Goal: Task Accomplishment & Management: Use online tool/utility

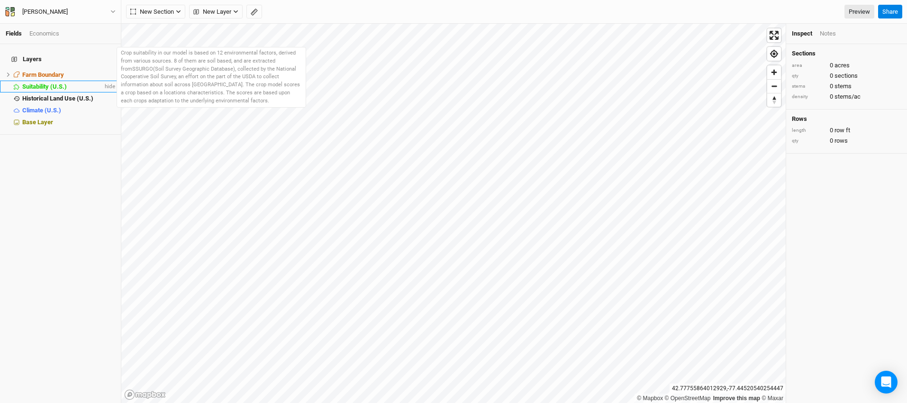
click at [44, 83] on span "Suitability (U.S.)" at bounding box center [44, 86] width 45 height 7
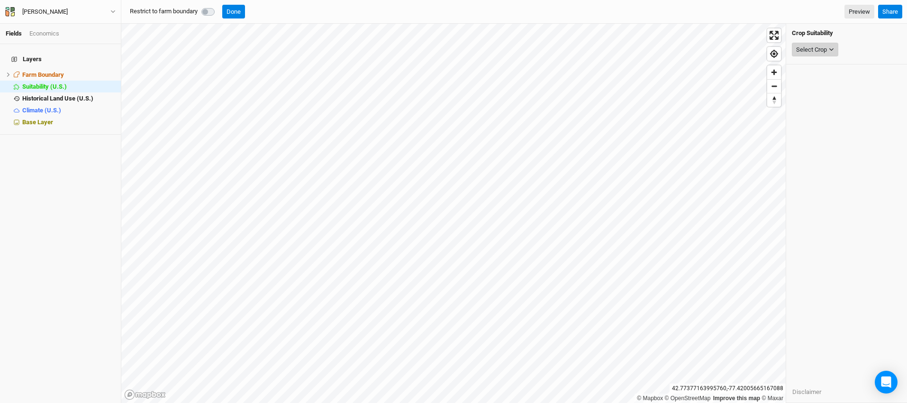
click at [833, 49] on icon "button" at bounding box center [831, 49] width 5 height 5
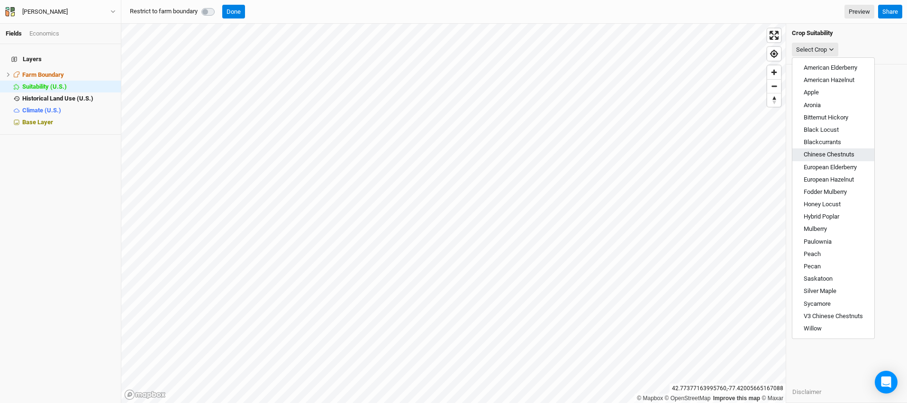
click at [835, 155] on span "Chinese Chestnuts" at bounding box center [829, 154] width 51 height 7
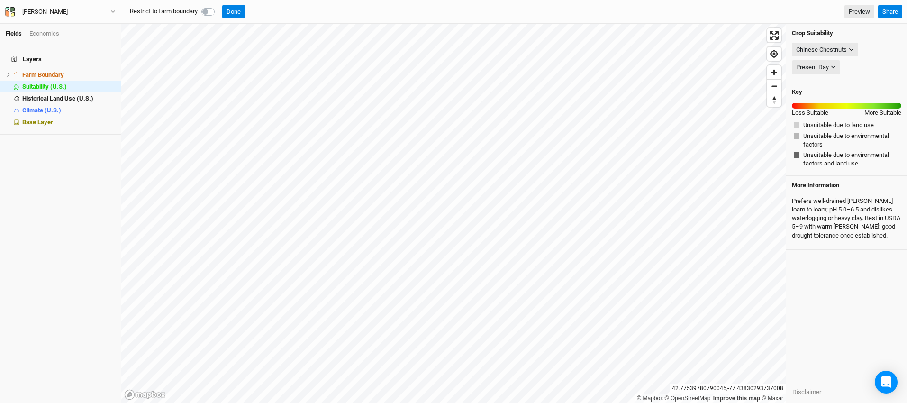
click at [218, 6] on label at bounding box center [218, 6] width 0 height 0
click at [209, 11] on input "checkbox" at bounding box center [205, 10] width 8 height 9
checkbox input "true"
click at [853, 49] on icon "button" at bounding box center [851, 49] width 4 height 3
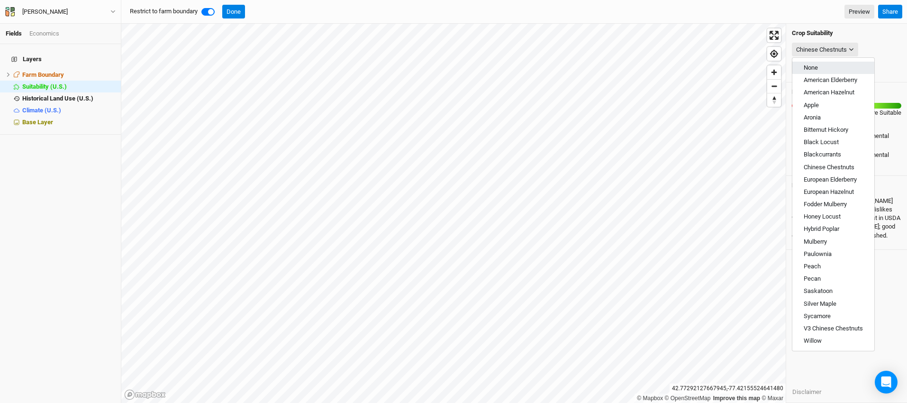
click at [849, 63] on button "None" at bounding box center [833, 68] width 82 height 12
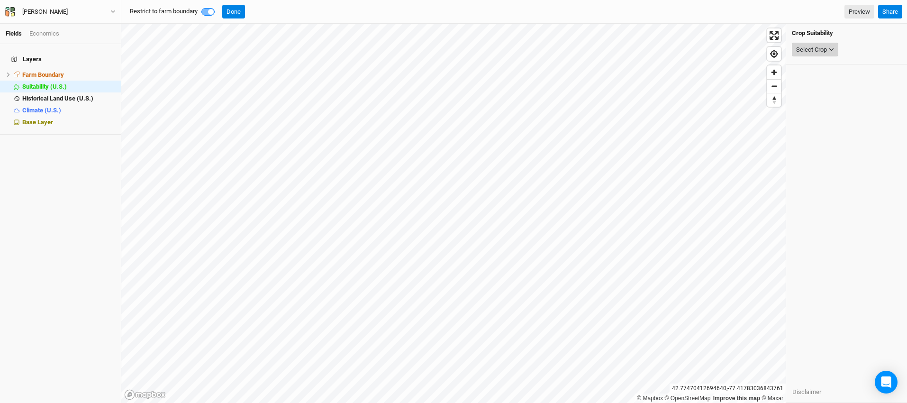
click at [822, 53] on div "Select Crop" at bounding box center [811, 49] width 31 height 9
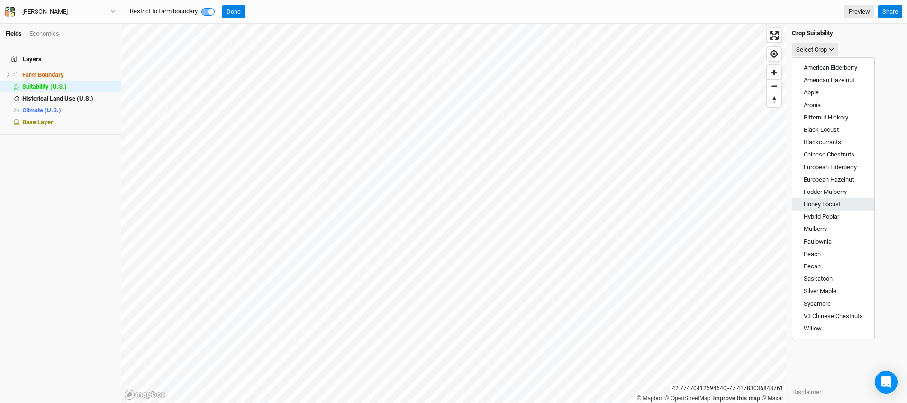
click at [845, 202] on button "Honey Locust" at bounding box center [833, 204] width 82 height 12
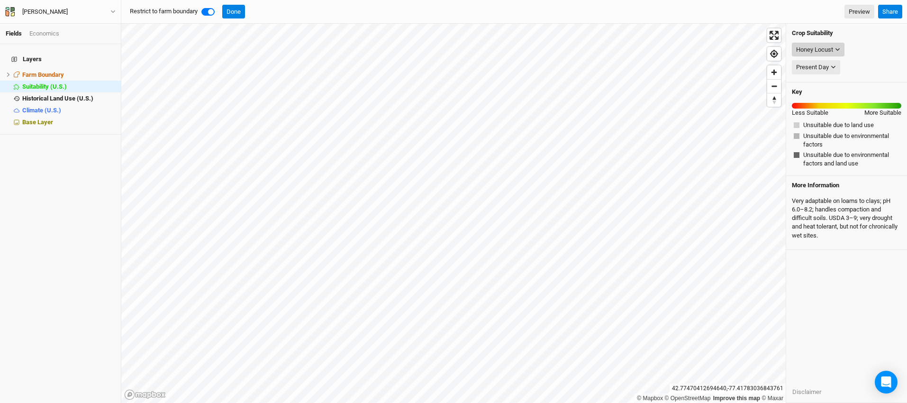
click at [839, 48] on icon "button" at bounding box center [837, 49] width 5 height 5
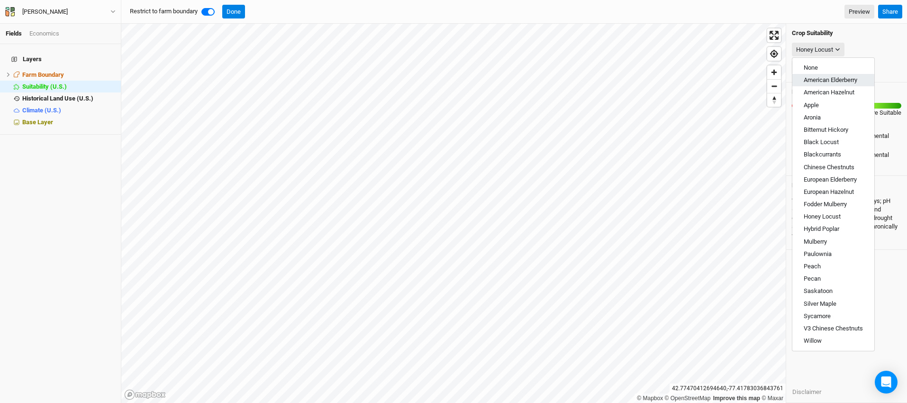
click at [842, 81] on span "American Elderberry" at bounding box center [831, 79] width 54 height 7
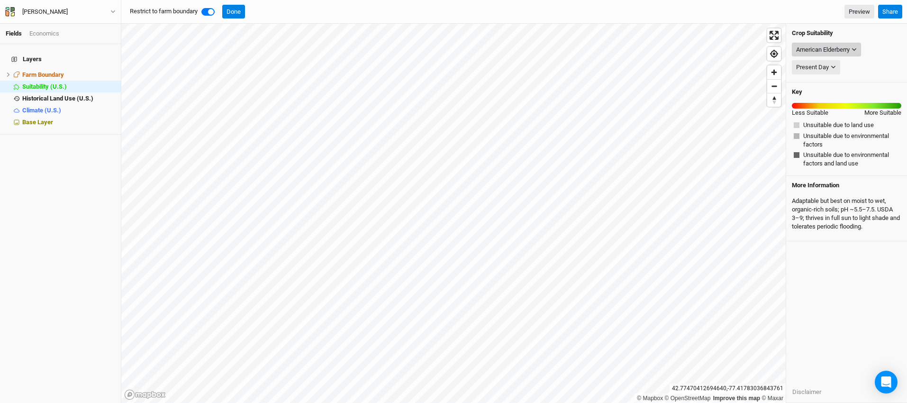
click at [853, 51] on icon "button" at bounding box center [853, 49] width 5 height 5
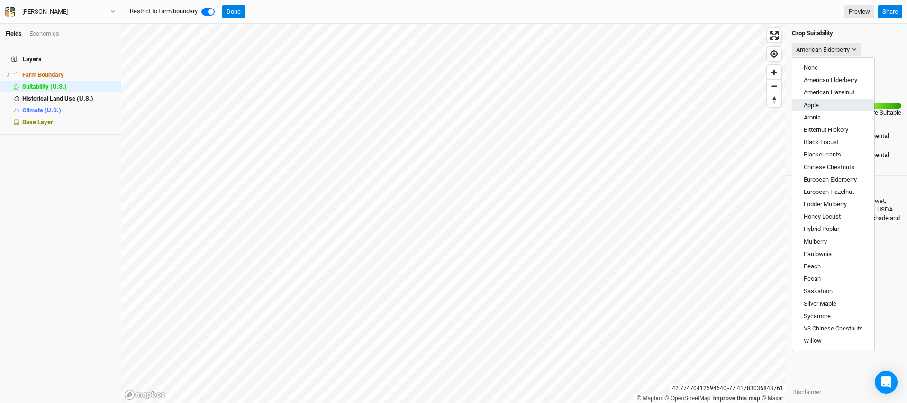
click at [836, 105] on button "Apple" at bounding box center [833, 105] width 82 height 12
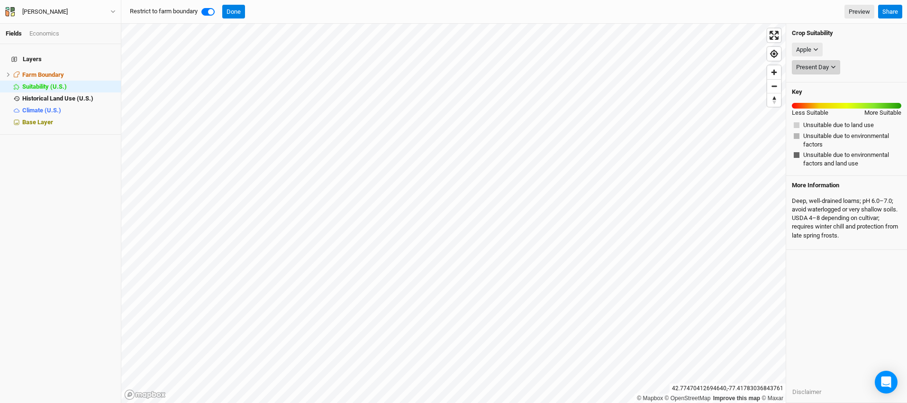
click at [834, 66] on icon "button" at bounding box center [833, 67] width 4 height 3
click at [835, 67] on icon "button" at bounding box center [833, 66] width 5 height 5
click at [818, 55] on button "Apple" at bounding box center [807, 50] width 31 height 14
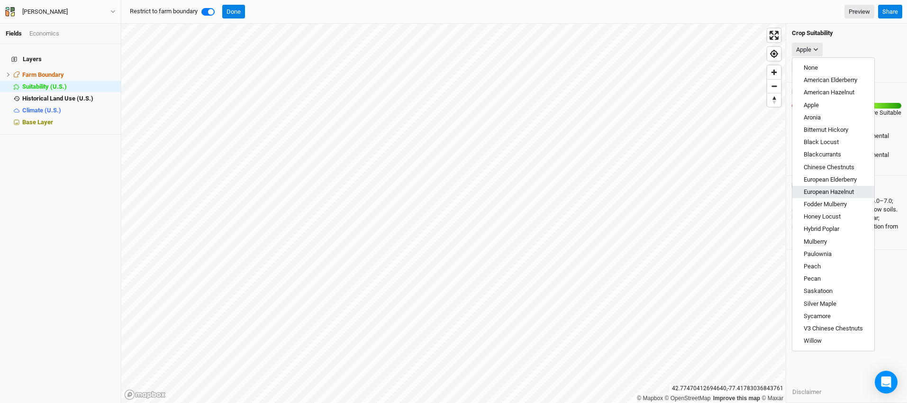
click at [837, 193] on span "European Hazelnut" at bounding box center [829, 191] width 50 height 7
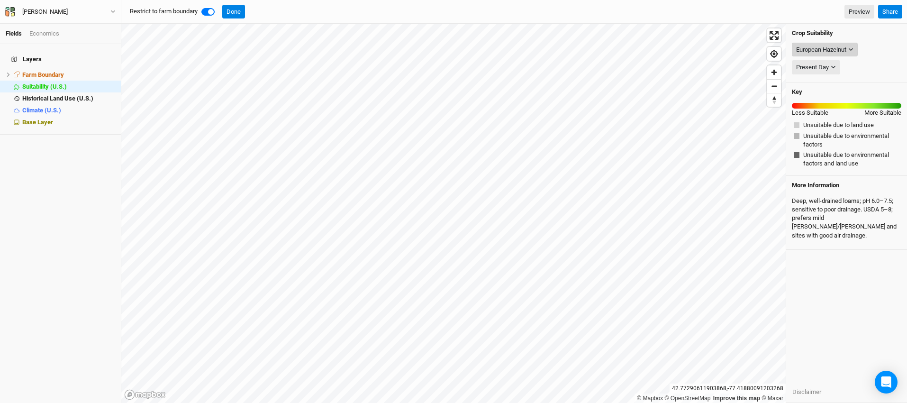
click at [852, 48] on icon "button" at bounding box center [850, 49] width 5 height 5
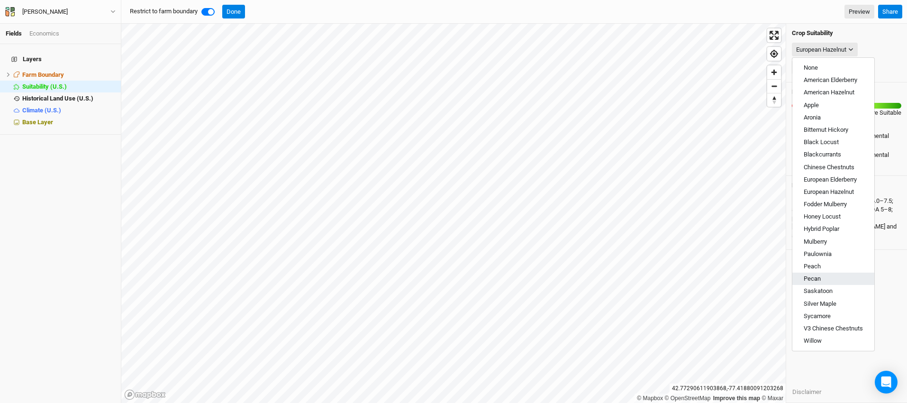
click at [833, 280] on button "Pecan" at bounding box center [833, 278] width 82 height 12
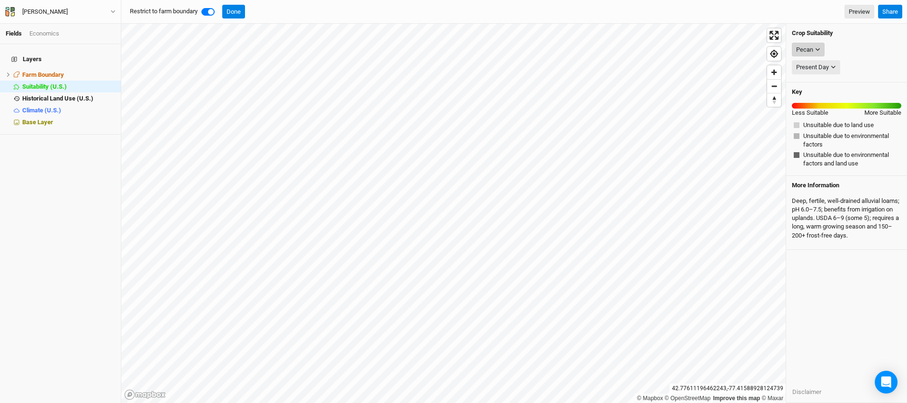
click at [817, 49] on icon "button" at bounding box center [817, 49] width 4 height 3
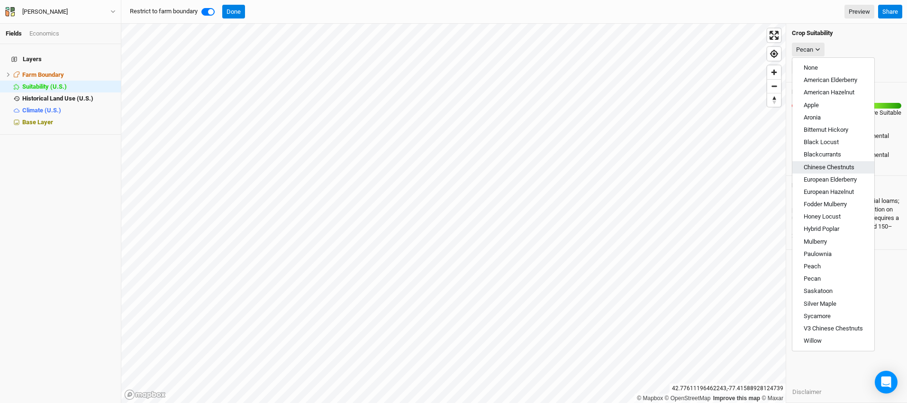
click at [842, 165] on span "Chinese Chestnuts" at bounding box center [829, 166] width 51 height 7
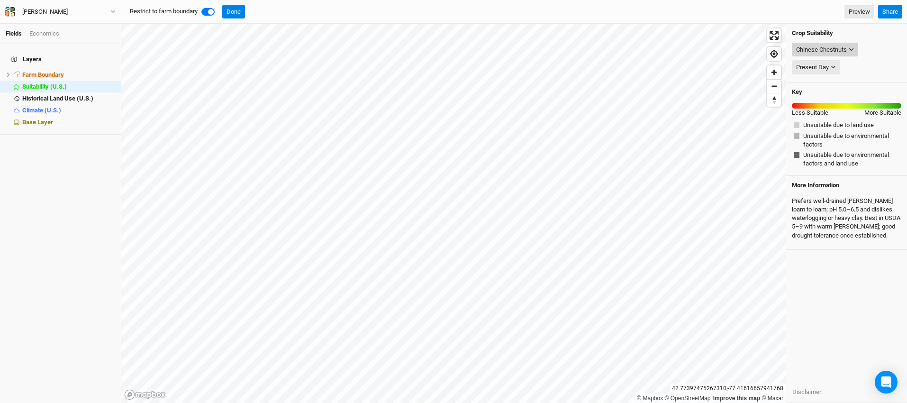
click at [853, 49] on icon "button" at bounding box center [851, 49] width 5 height 5
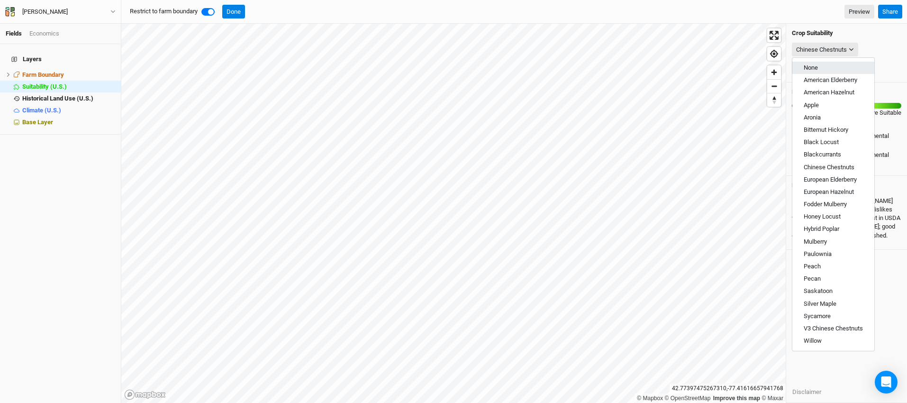
click at [842, 64] on button "None" at bounding box center [833, 68] width 82 height 12
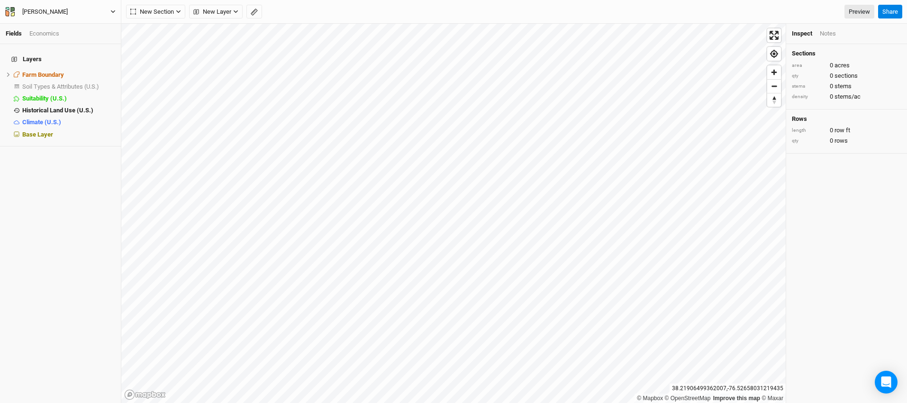
click at [114, 10] on icon "button" at bounding box center [113, 11] width 4 height 3
click at [87, 36] on button "Project Settings" at bounding box center [78, 39] width 75 height 12
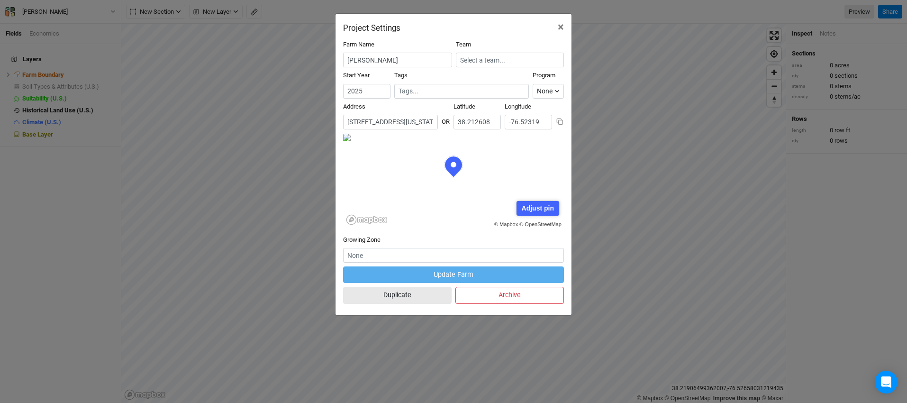
scroll to position [47, 110]
click at [404, 119] on input "[STREET_ADDRESS][US_STATE]" at bounding box center [390, 122] width 95 height 15
